Goal: Find specific page/section: Find specific page/section

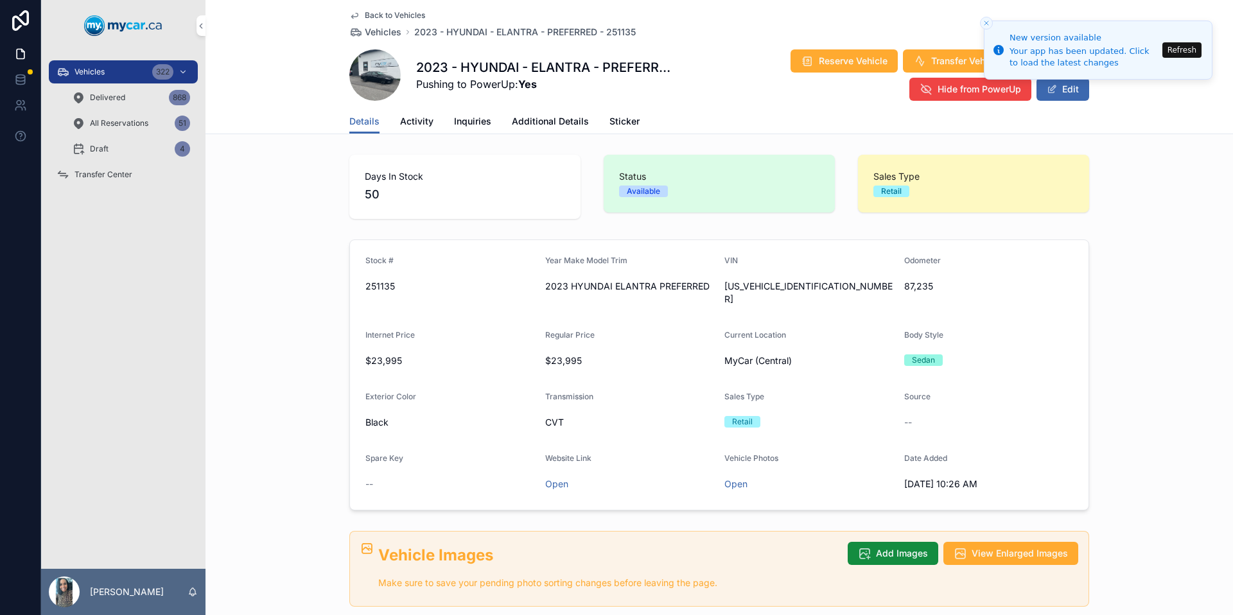
click at [1195, 53] on button "Refresh" at bounding box center [1182, 49] width 39 height 15
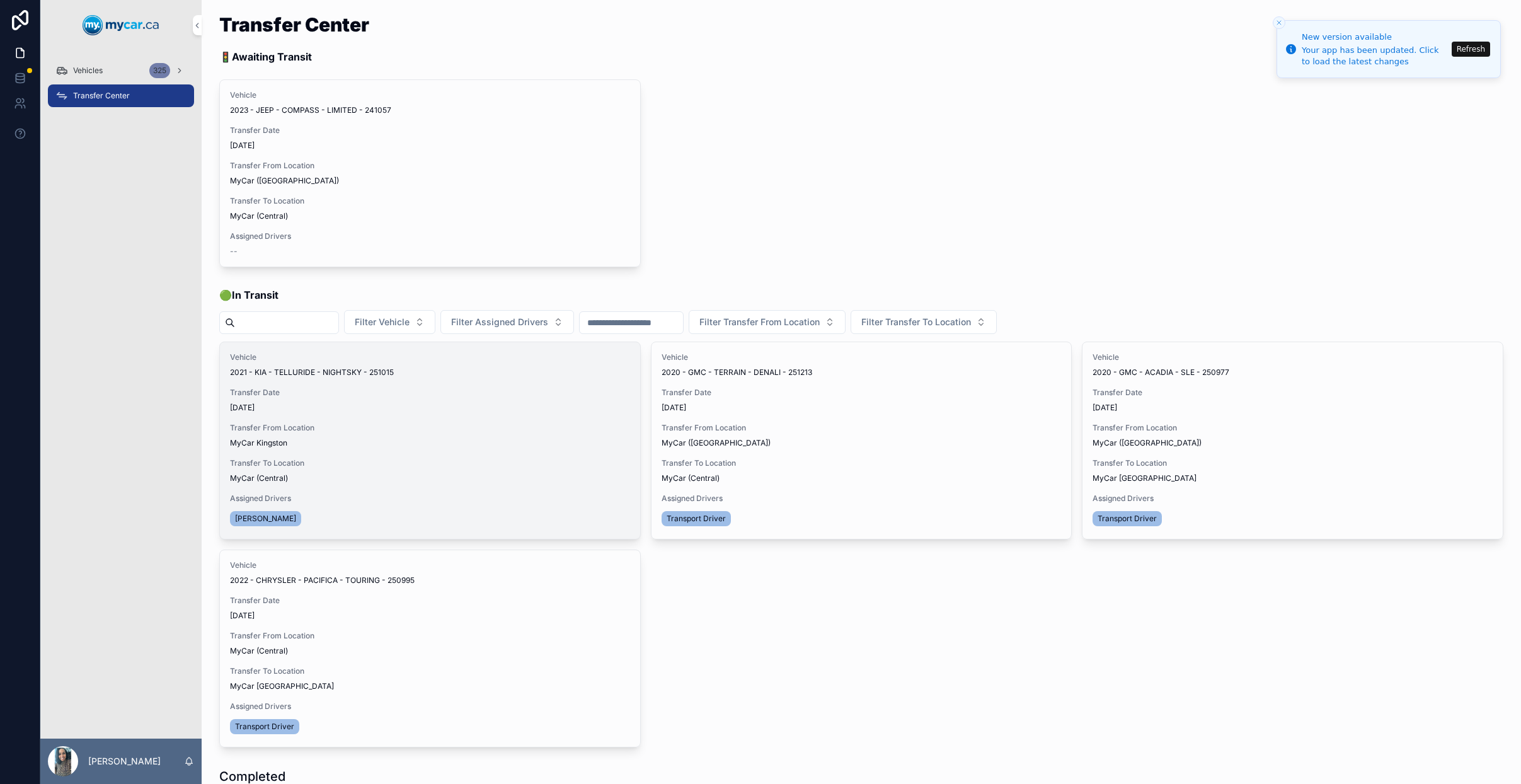
click at [0, 0] on button "Update Transfer" at bounding box center [0, 0] width 0 height 0
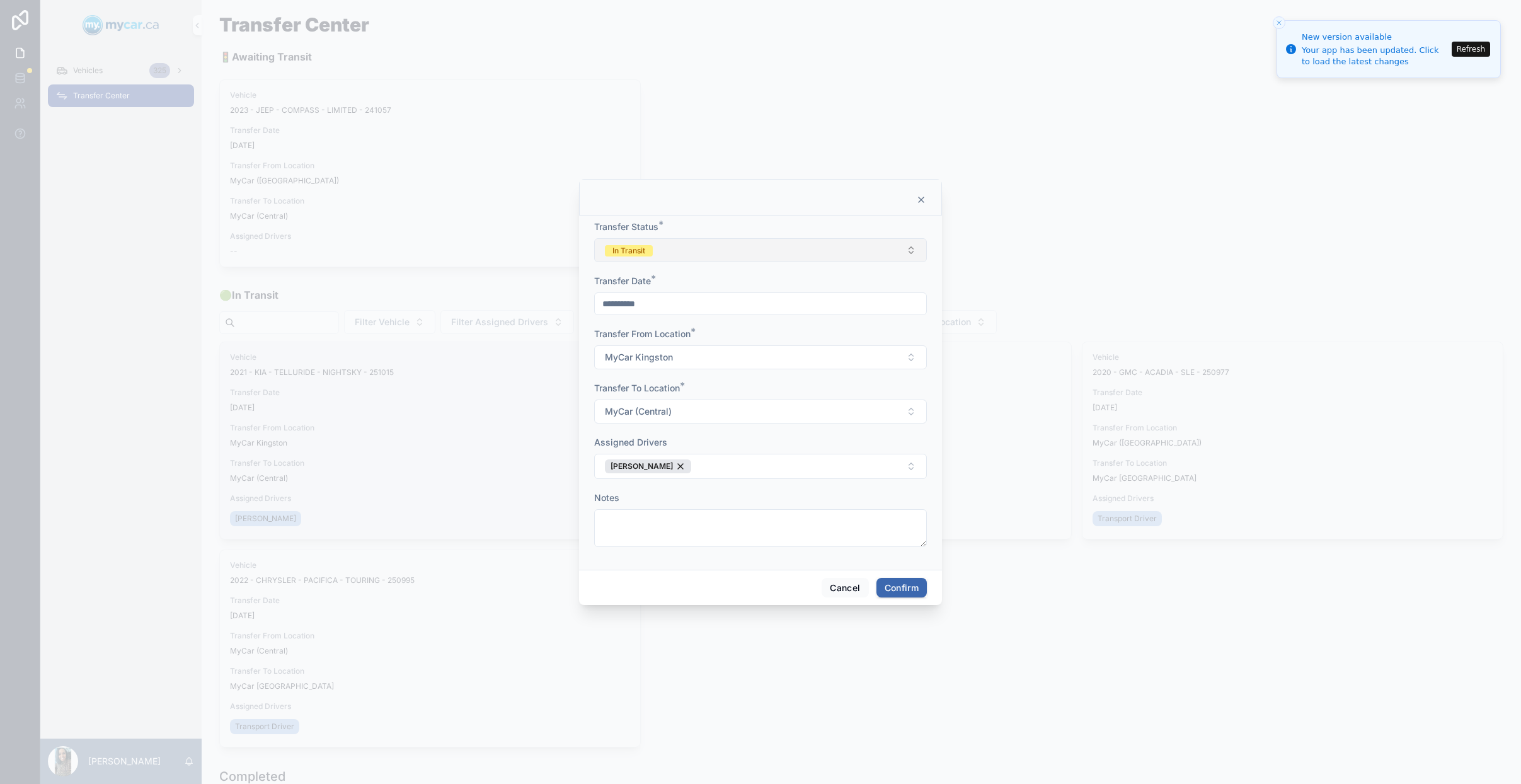
click at [792, 251] on button "In Transit" at bounding box center [760, 250] width 333 height 24
click at [772, 340] on div "Completed" at bounding box center [760, 338] width 176 height 19
click at [898, 587] on button "Confirm" at bounding box center [901, 588] width 50 height 21
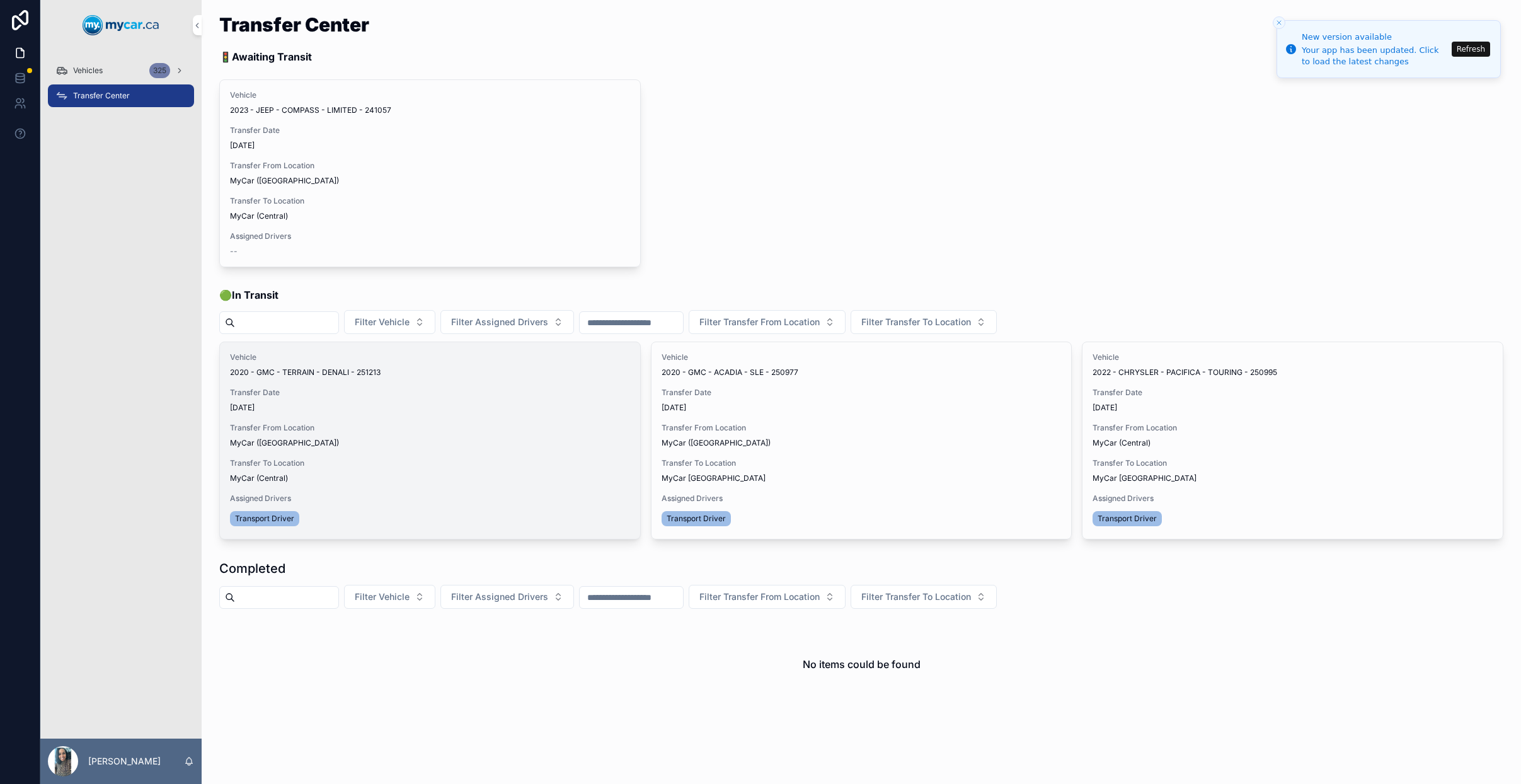
click at [0, 0] on span "Update Transfer" at bounding box center [0, 0] width 0 height 0
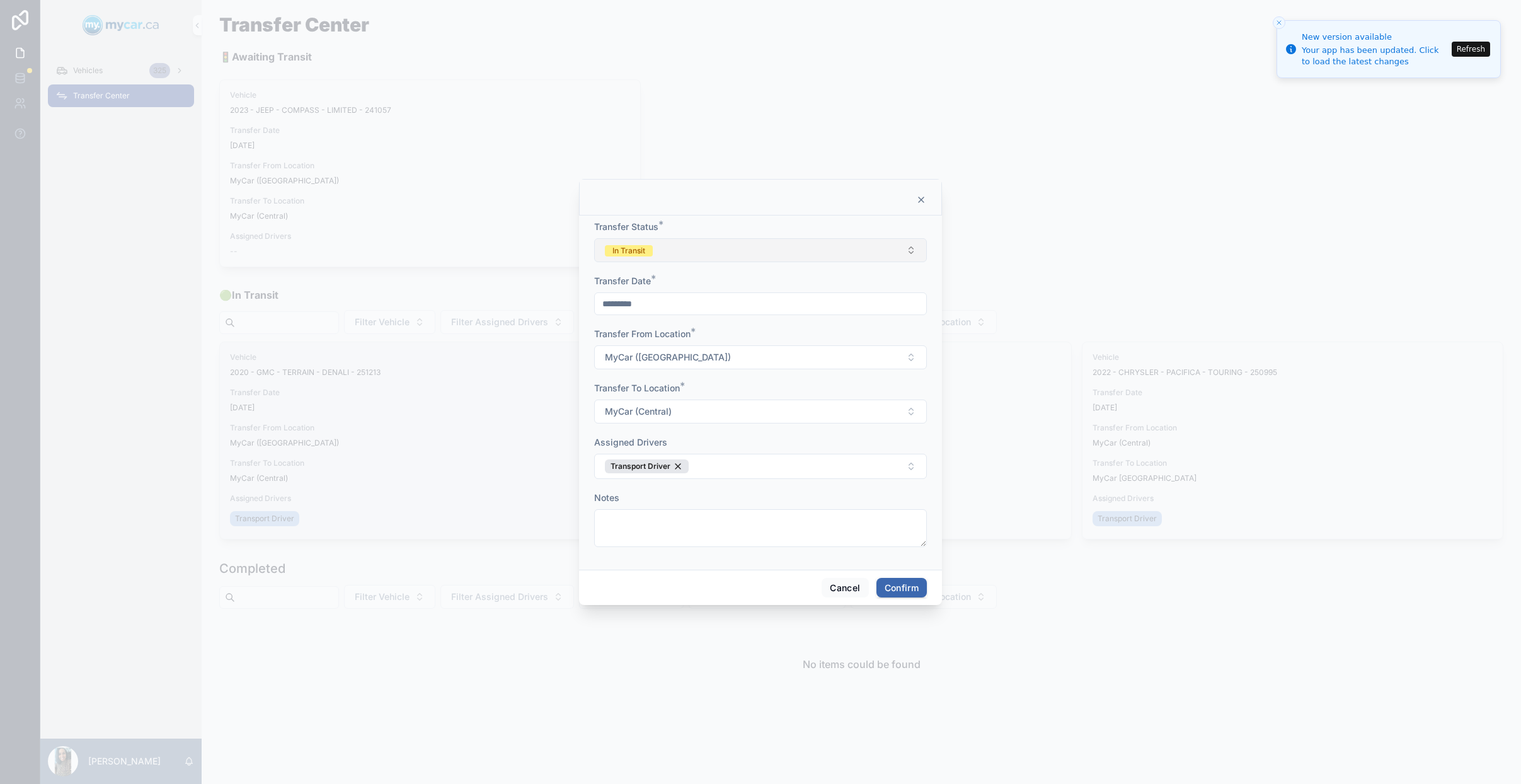
click at [736, 245] on button "In Transit" at bounding box center [760, 250] width 333 height 24
click at [754, 340] on div "Completed" at bounding box center [760, 338] width 176 height 19
click at [905, 581] on button "Confirm" at bounding box center [901, 588] width 50 height 21
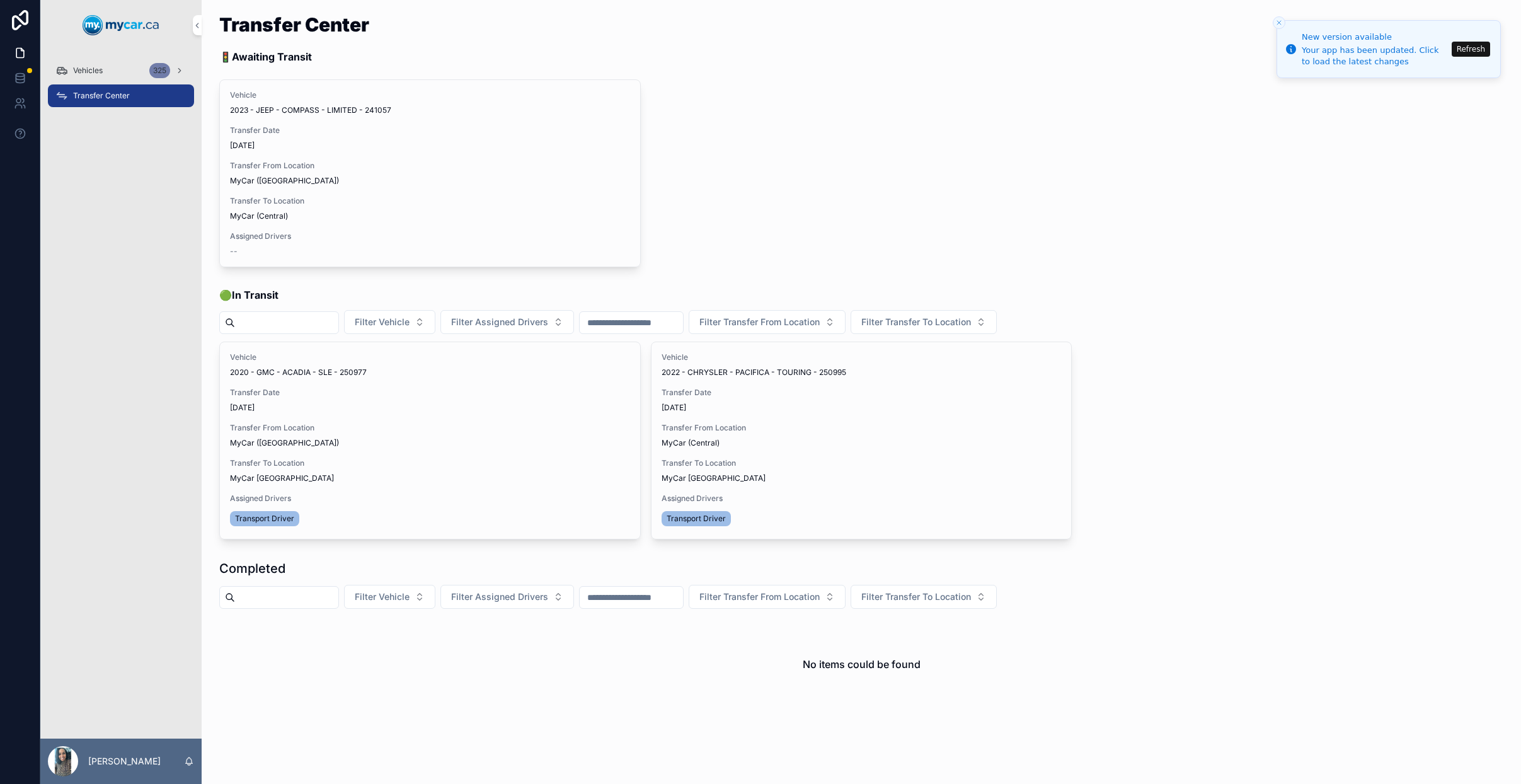
click at [126, 67] on div "Vehicles 325" at bounding box center [122, 71] width 131 height 21
click at [119, 69] on div "Vehicles 325" at bounding box center [122, 71] width 131 height 21
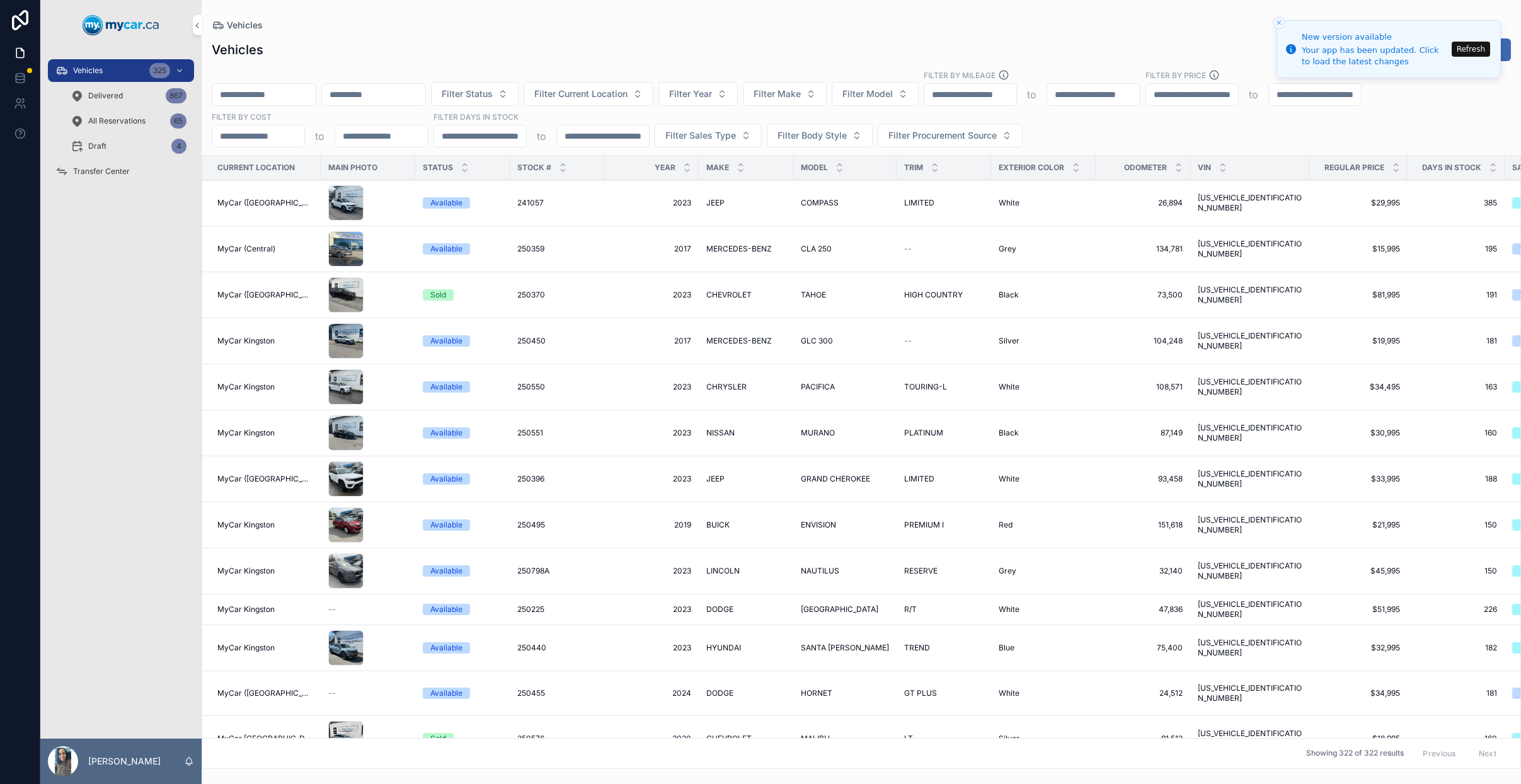
click at [316, 98] on input "scrollable content" at bounding box center [263, 94] width 103 height 18
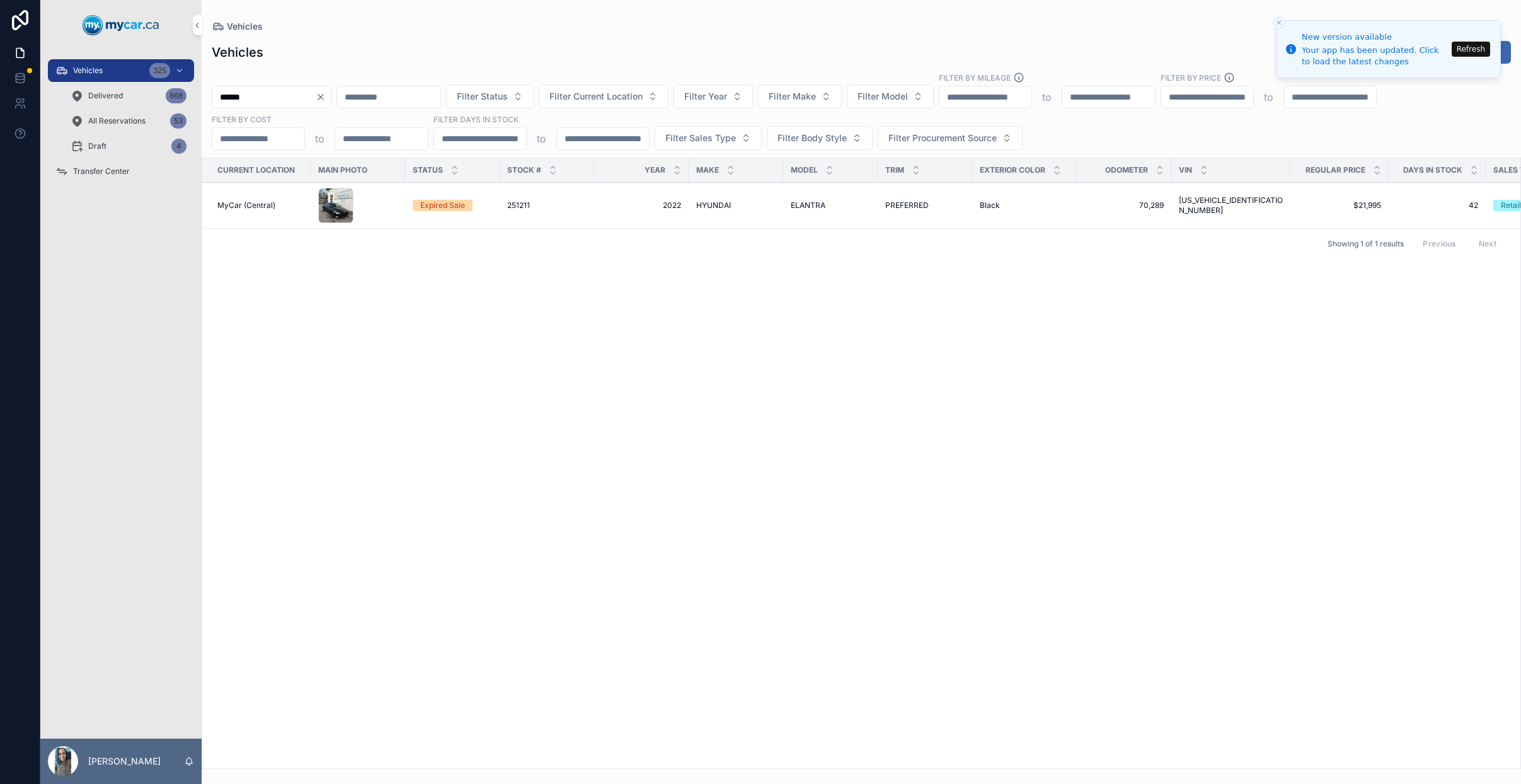
type input "******"
click at [569, 211] on td "251211 251211" at bounding box center [547, 205] width 94 height 46
click at [781, 209] on td "HYUNDAI HYUNDAI" at bounding box center [736, 205] width 94 height 46
click at [718, 209] on span "HYUNDAI" at bounding box center [713, 205] width 34 height 10
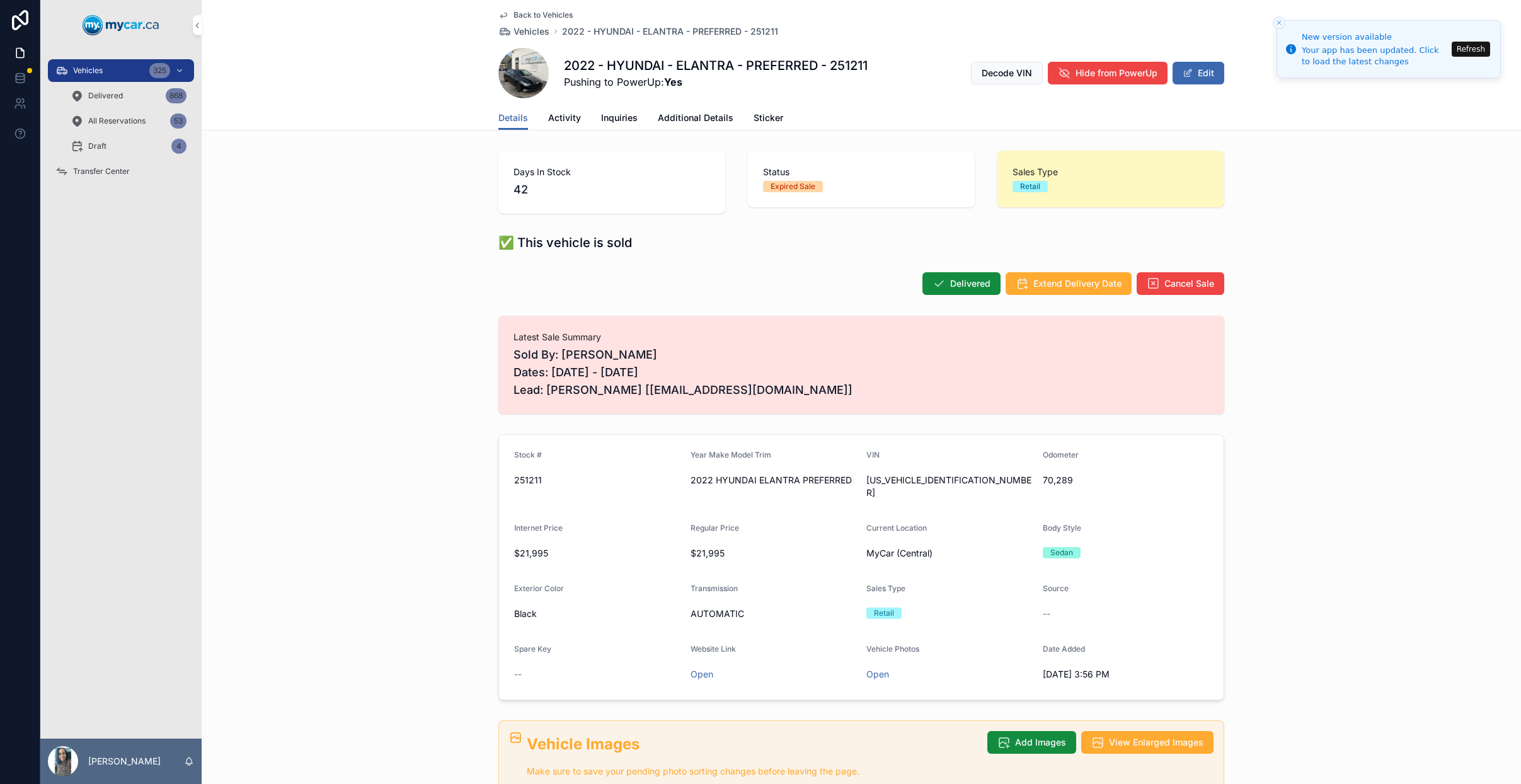
click at [131, 74] on div "Vehicles 325" at bounding box center [122, 71] width 131 height 21
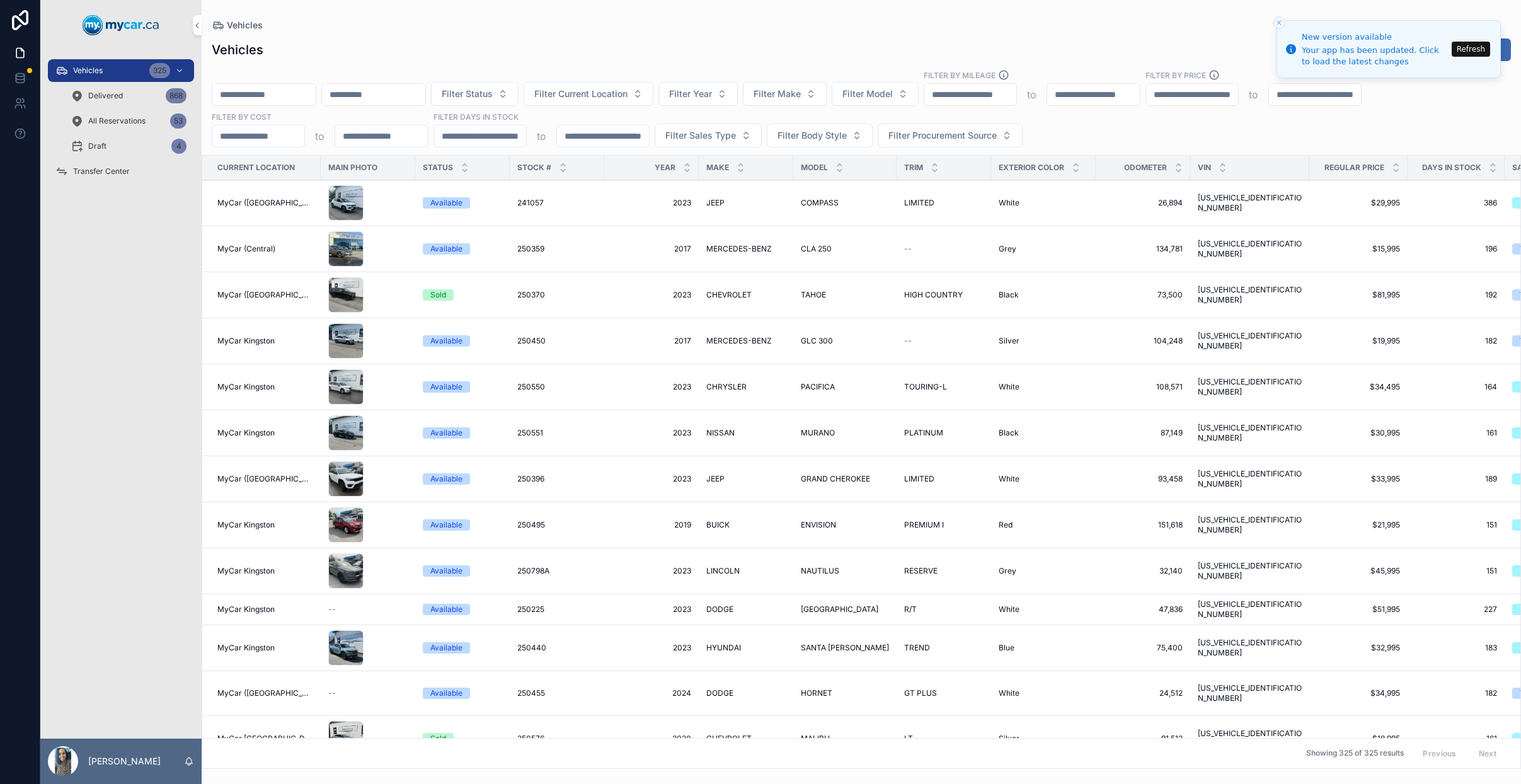
click at [309, 93] on input "scrollable content" at bounding box center [263, 94] width 103 height 18
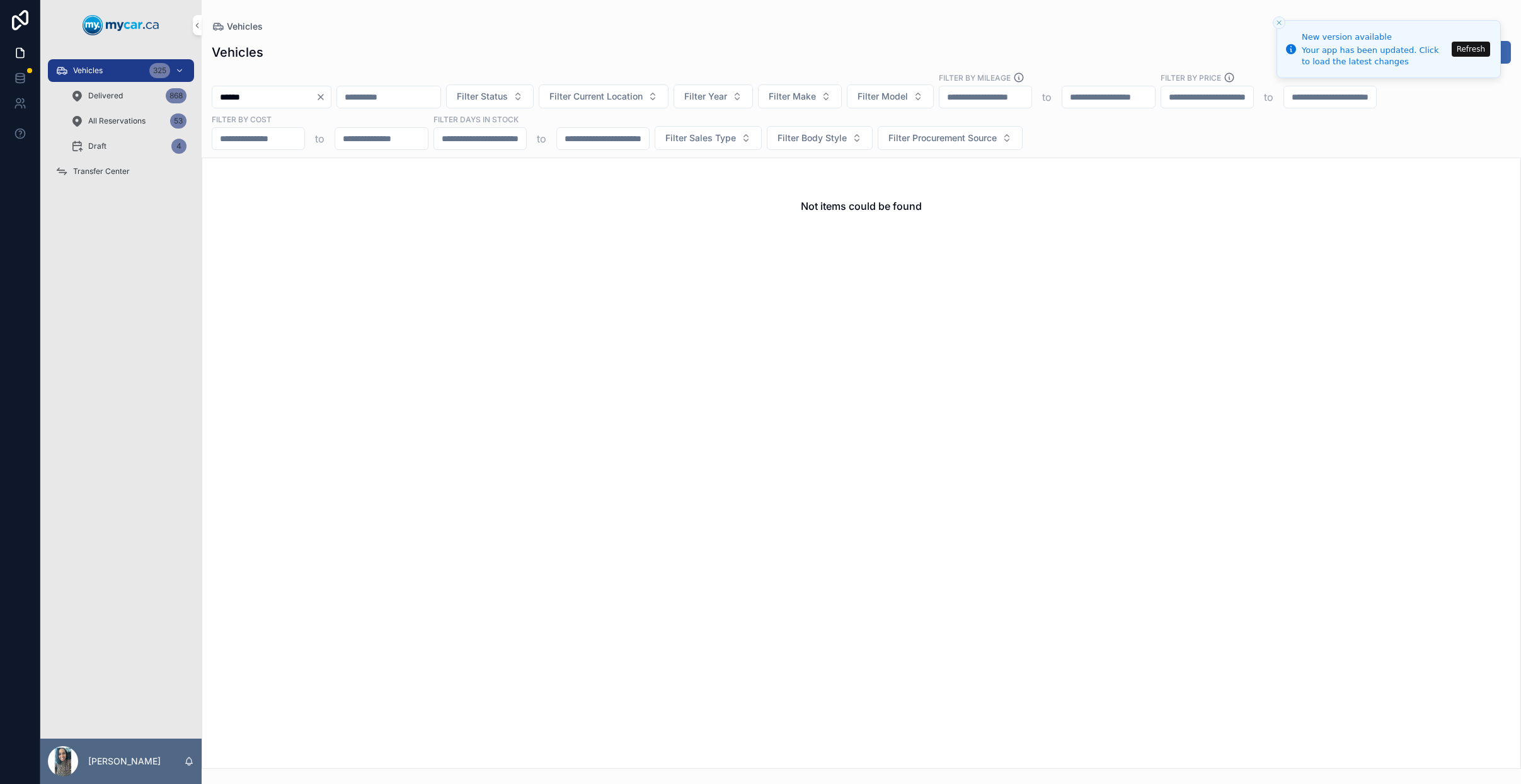
type input "******"
click at [326, 96] on icon "Clear" at bounding box center [321, 97] width 10 height 10
drag, startPoint x: 353, startPoint y: 35, endPoint x: 353, endPoint y: 45, distance: 10.0
click at [353, 35] on div "Vehicles Export New Vehicles Filter Status Filter Current Location Filter Year …" at bounding box center [862, 400] width 1320 height 736
